Goal: Task Accomplishment & Management: Use online tool/utility

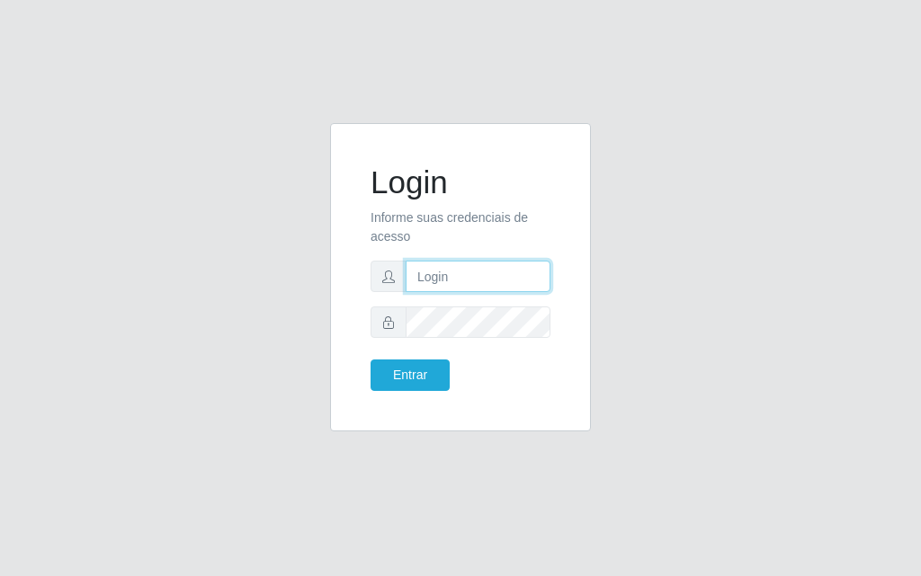
click at [481, 277] on input "text" at bounding box center [478, 276] width 145 height 31
type input "[PERSON_NAME]"
click at [504, 339] on form "Login Informe suas credenciais de acesso [PERSON_NAME] Entrar" at bounding box center [461, 278] width 180 height 228
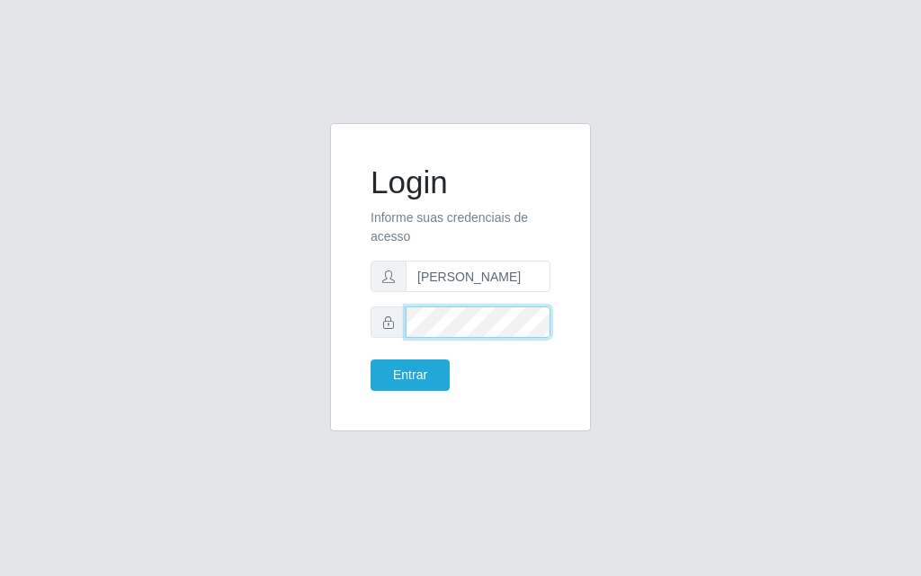
click at [371, 360] on button "Entrar" at bounding box center [410, 375] width 79 height 31
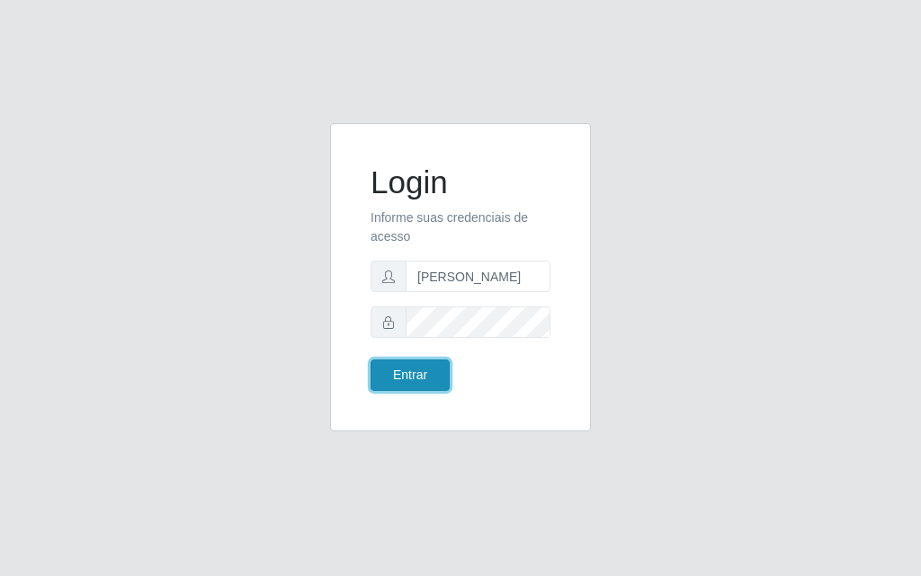
click at [420, 369] on button "Entrar" at bounding box center [410, 375] width 79 height 31
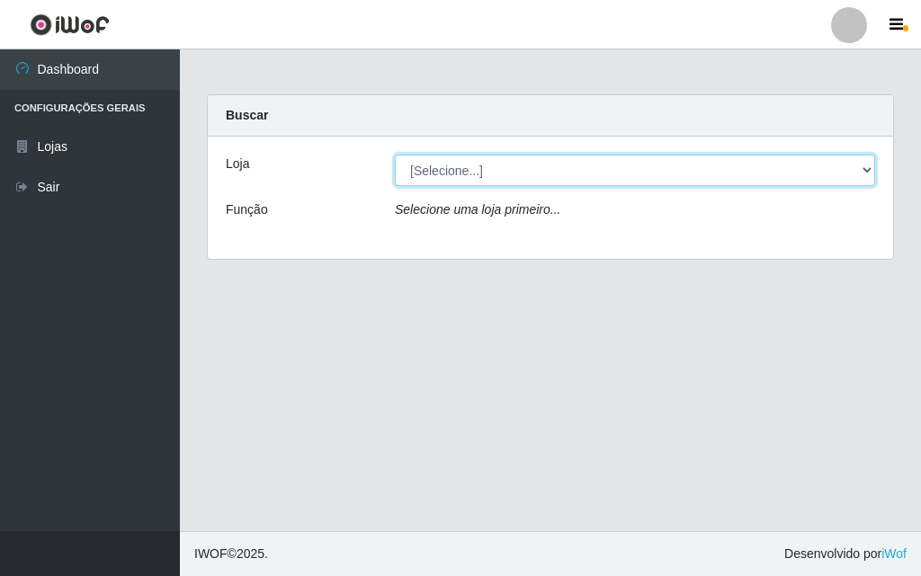
drag, startPoint x: 492, startPoint y: 170, endPoint x: 476, endPoint y: 183, distance: 20.5
click at [492, 170] on select "[Selecione...] Divino Fogão - [GEOGRAPHIC_DATA]" at bounding box center [635, 170] width 480 height 31
select select "499"
click at [395, 155] on select "[Selecione...] Divino Fogão - [GEOGRAPHIC_DATA]" at bounding box center [635, 170] width 480 height 31
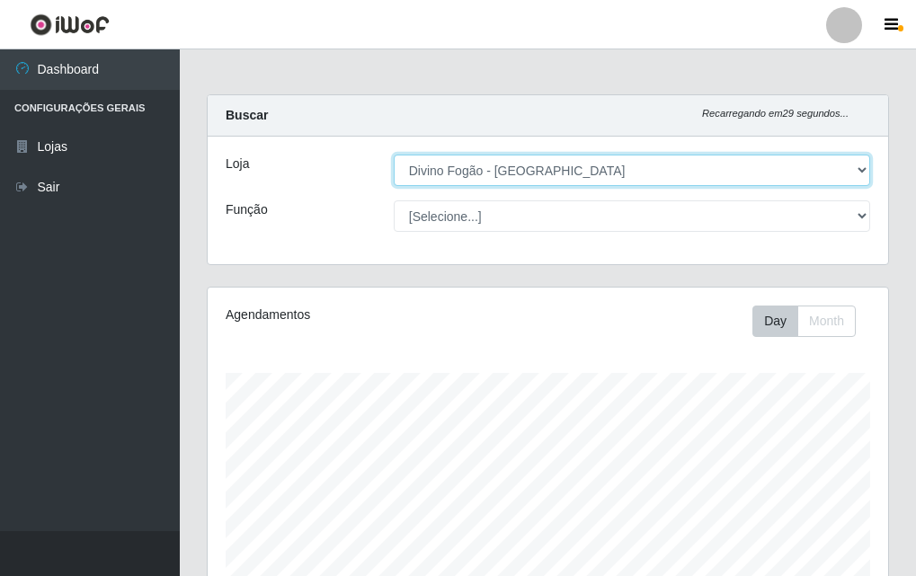
scroll to position [373, 681]
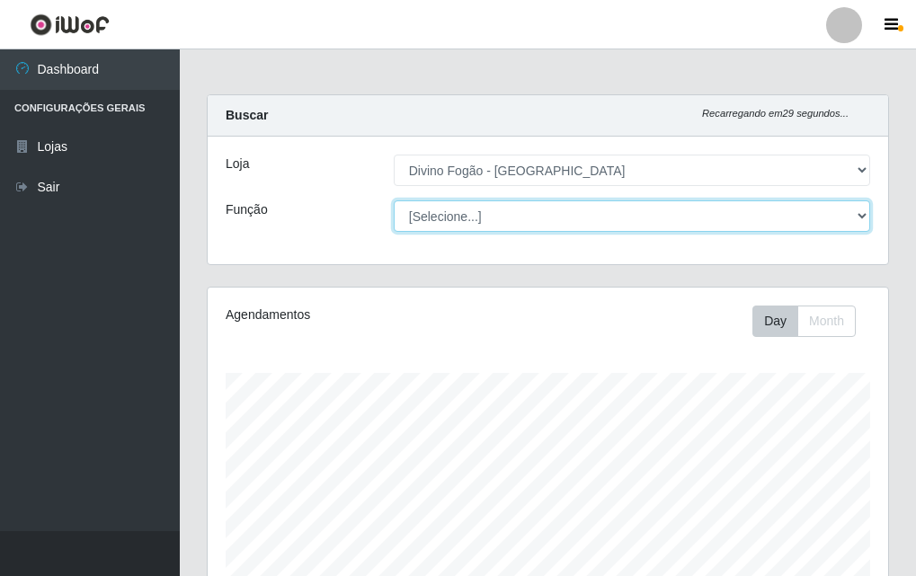
click at [526, 216] on select "[Selecione...] ASG ASG + ASG ++ Auxiliar de Cozinha Auxiliar de Cozinha + Auxil…" at bounding box center [632, 216] width 477 height 31
click at [394, 201] on select "[Selecione...] ASG ASG + ASG ++ Auxiliar de Cozinha Auxiliar de Cozinha + Auxil…" at bounding box center [632, 216] width 477 height 31
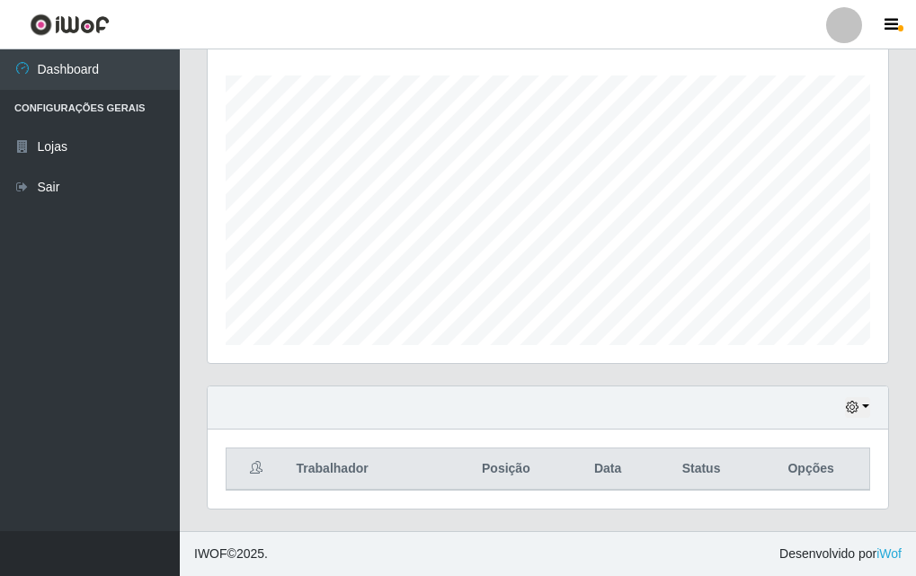
click at [537, 366] on div "Agendamentos Day Month" at bounding box center [548, 187] width 710 height 397
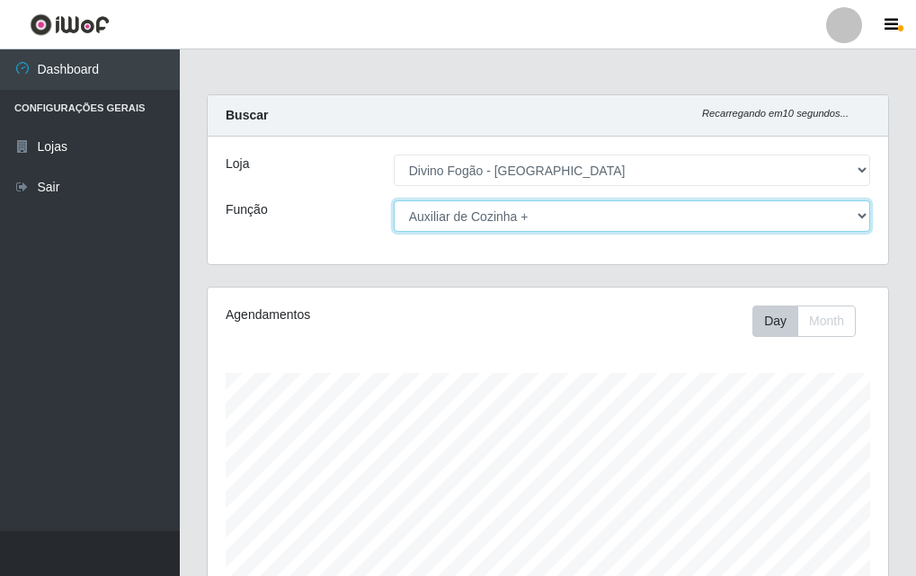
click at [527, 227] on select "[Selecione...] ASG ASG + ASG ++ Auxiliar de Cozinha Auxiliar de Cozinha + Auxil…" at bounding box center [632, 216] width 477 height 31
select select "17"
click at [394, 201] on select "[Selecione...] ASG ASG + ASG ++ Auxiliar de Cozinha Auxiliar de Cozinha + Auxil…" at bounding box center [632, 216] width 477 height 31
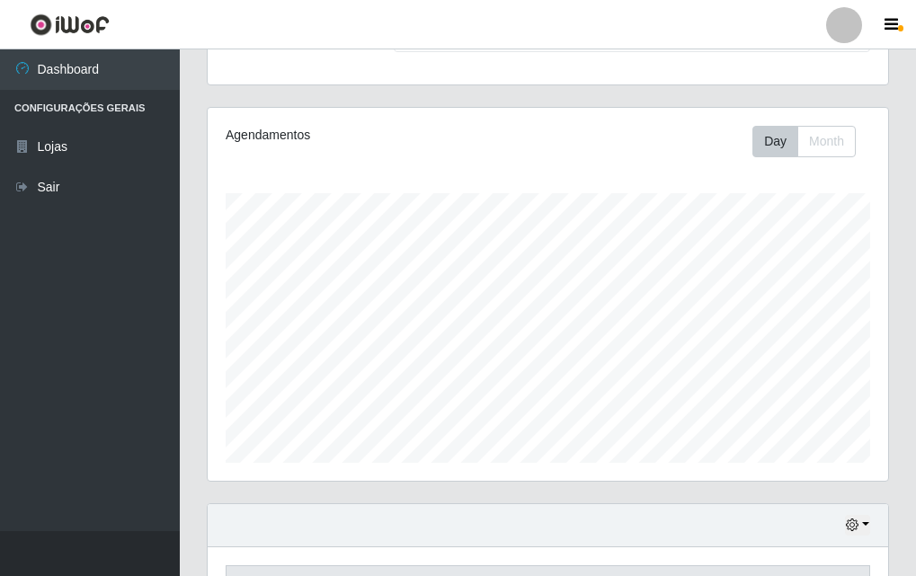
scroll to position [448, 0]
